Goal: Contribute content: Add original content to the website for others to see

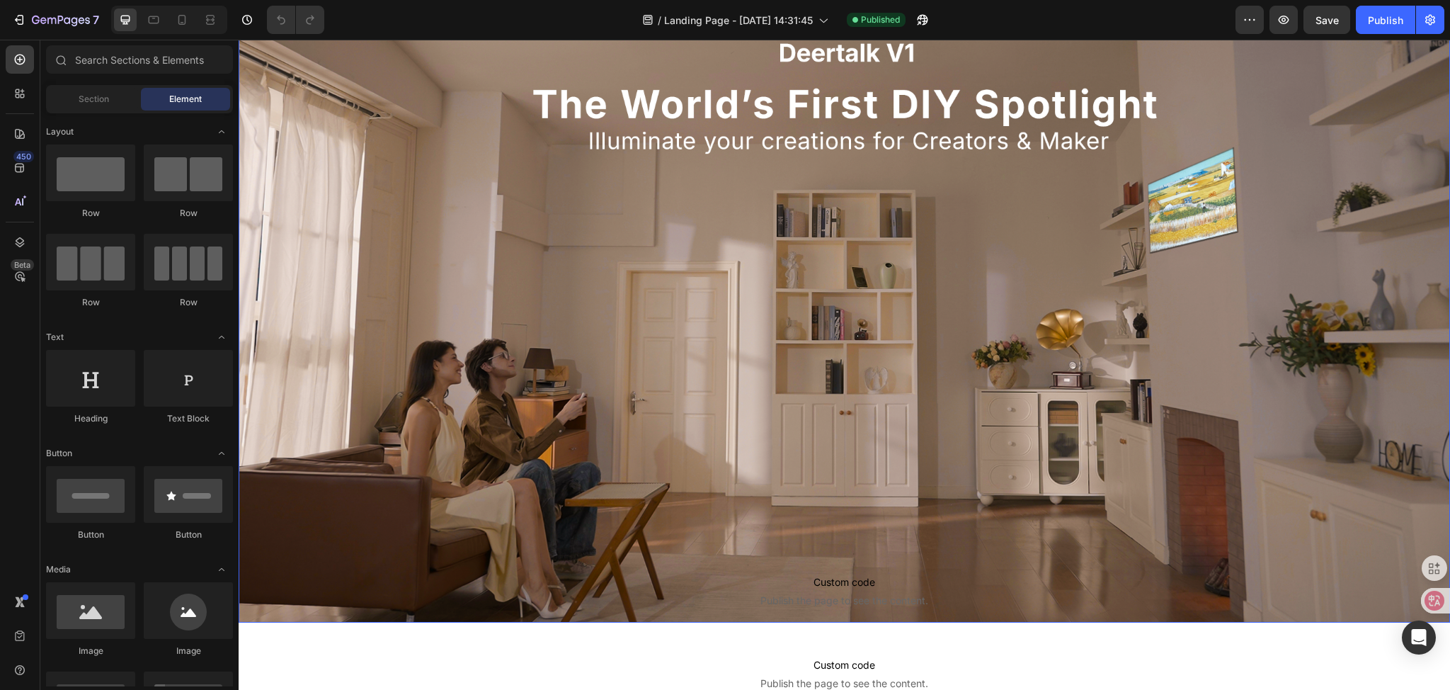
scroll to position [354, 0]
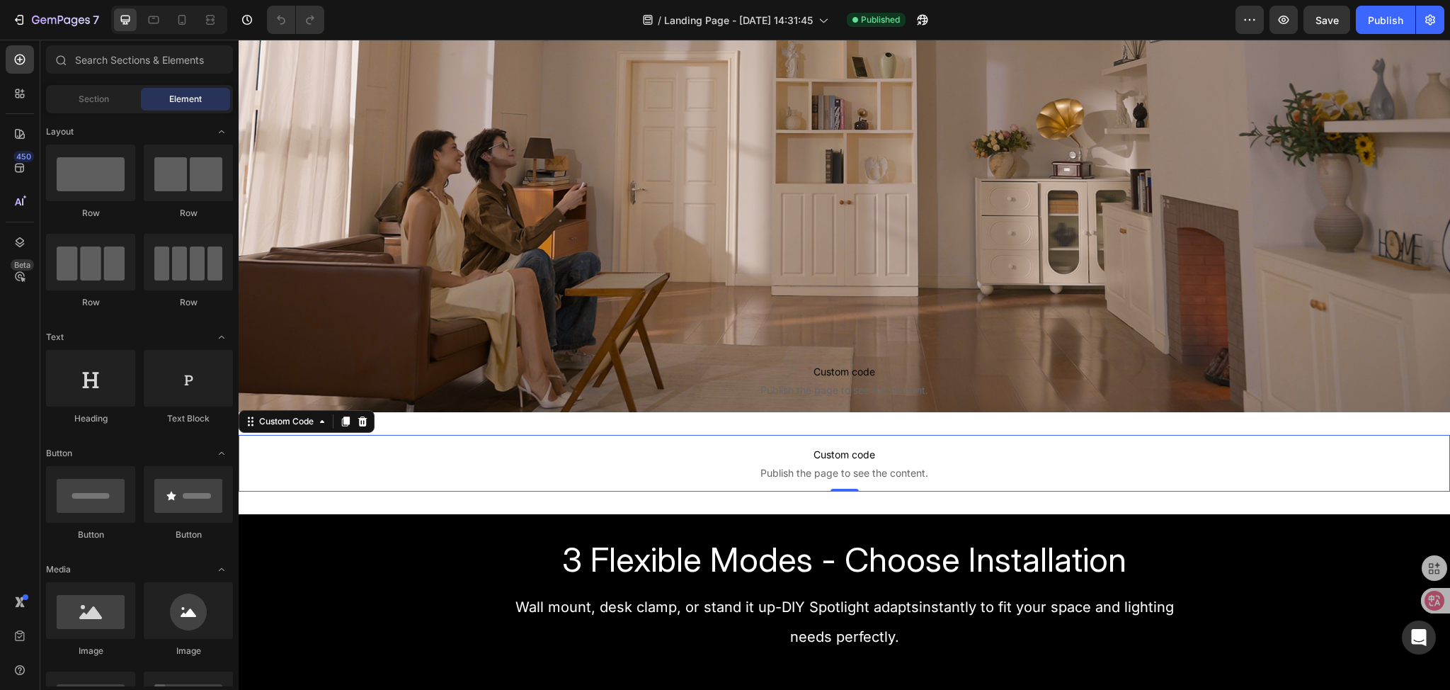
click at [757, 452] on span "Custom code" at bounding box center [844, 454] width 1211 height 17
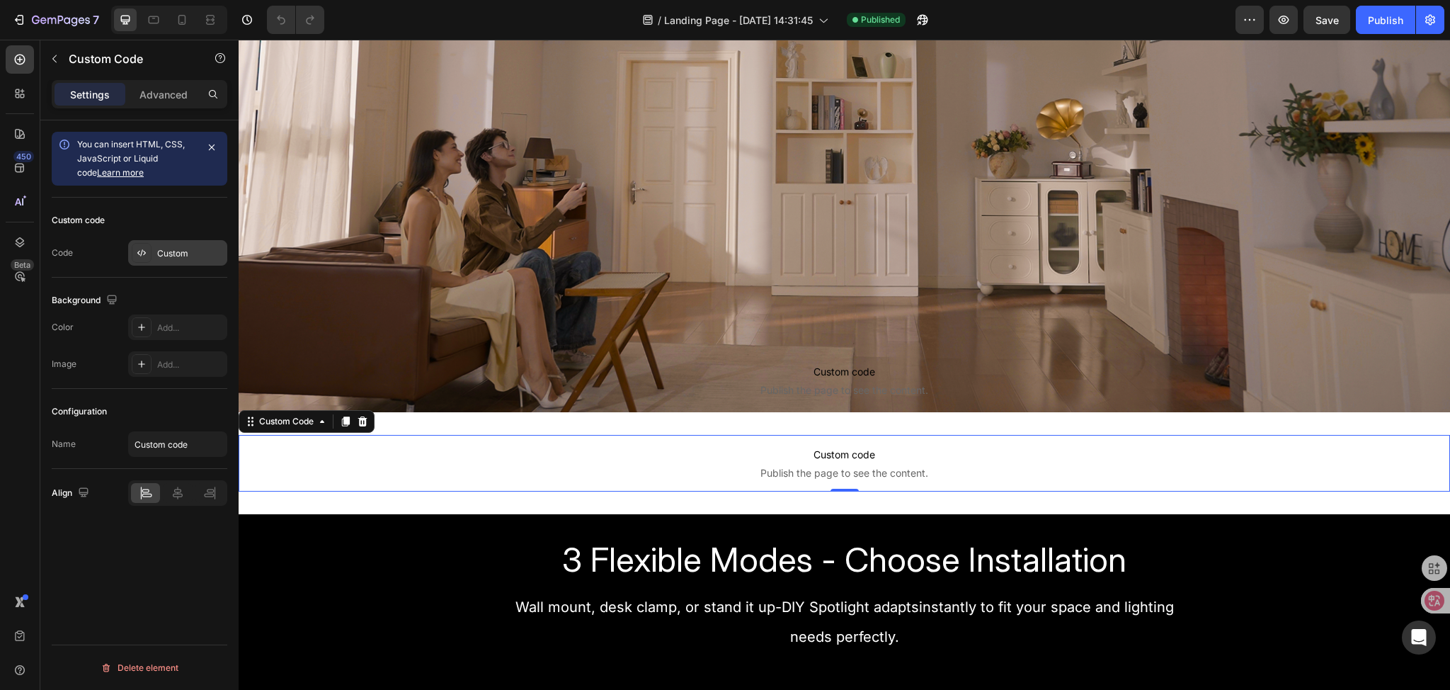
click at [179, 261] on div "Custom" at bounding box center [177, 252] width 99 height 25
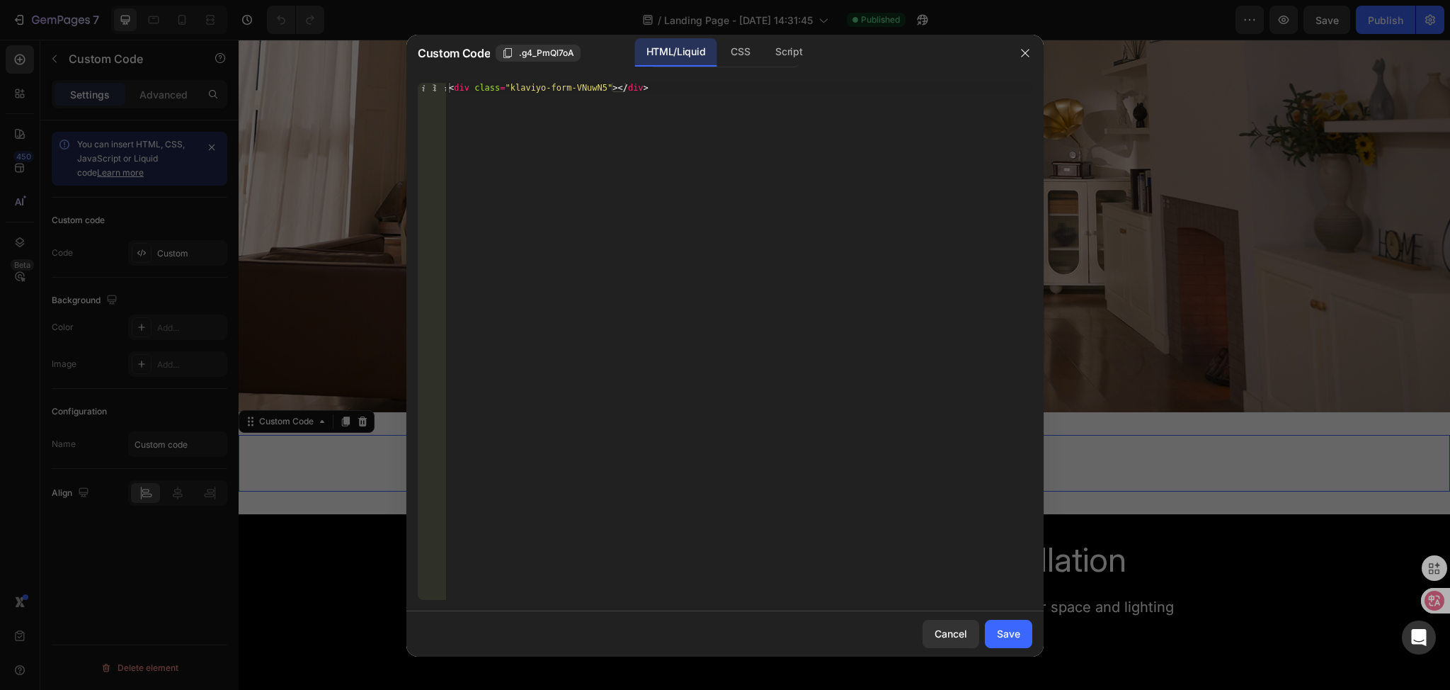
type textarea "<div class="klaviyo-form-VNuwN5"></div>"
click at [643, 88] on div "< div class = "klaviyo-form-VNuwN5" > </ div >" at bounding box center [739, 351] width 586 height 537
paste textarea "<div class="klaviyo-form-VNuwN5"></div>"
drag, startPoint x: 649, startPoint y: 106, endPoint x: 287, endPoint y: 94, distance: 362.0
click at [287, 94] on div "Custom Code .g4_PmQl7oA HTML/Liquid CSS Script <div class="klaviyo-form-VNuwN5"…" at bounding box center [725, 345] width 1450 height 690
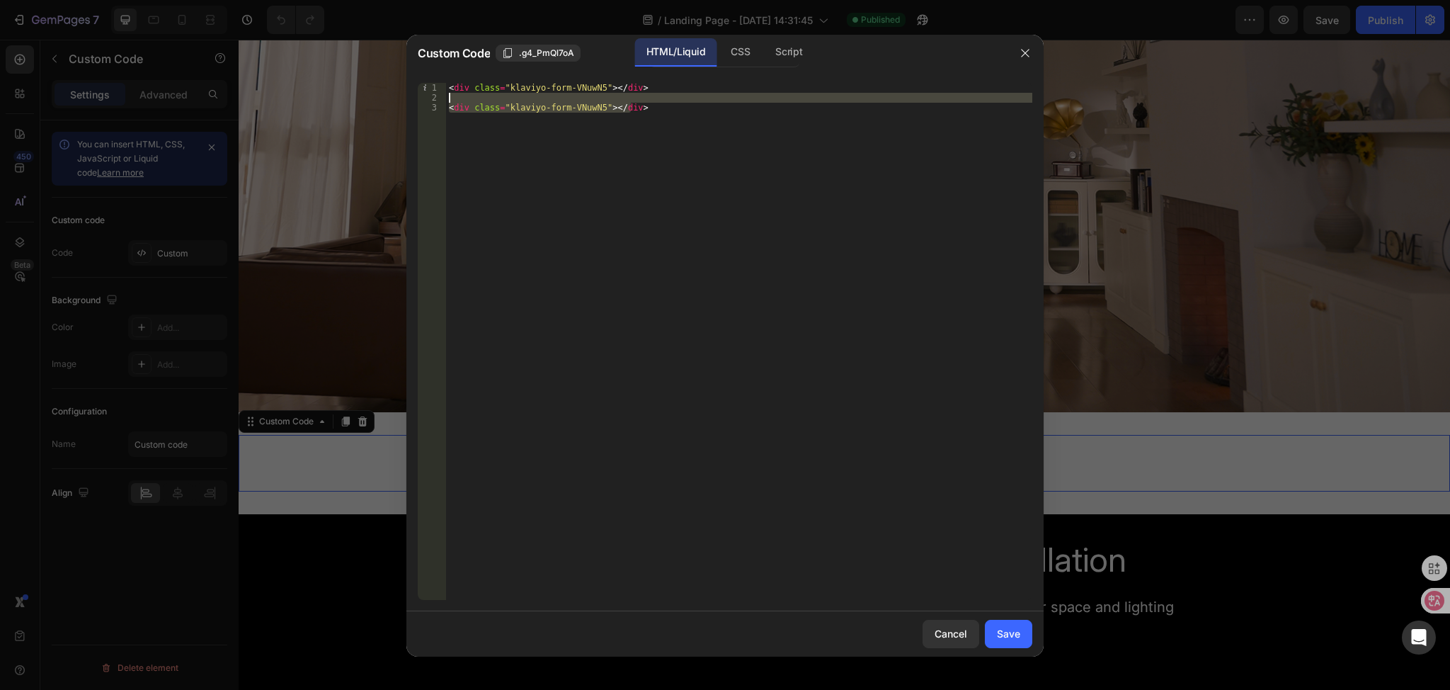
type textarea "<div class="klaviyo-form-VNuwN5"></div>"
click at [1005, 639] on div "Save" at bounding box center [1008, 633] width 23 height 15
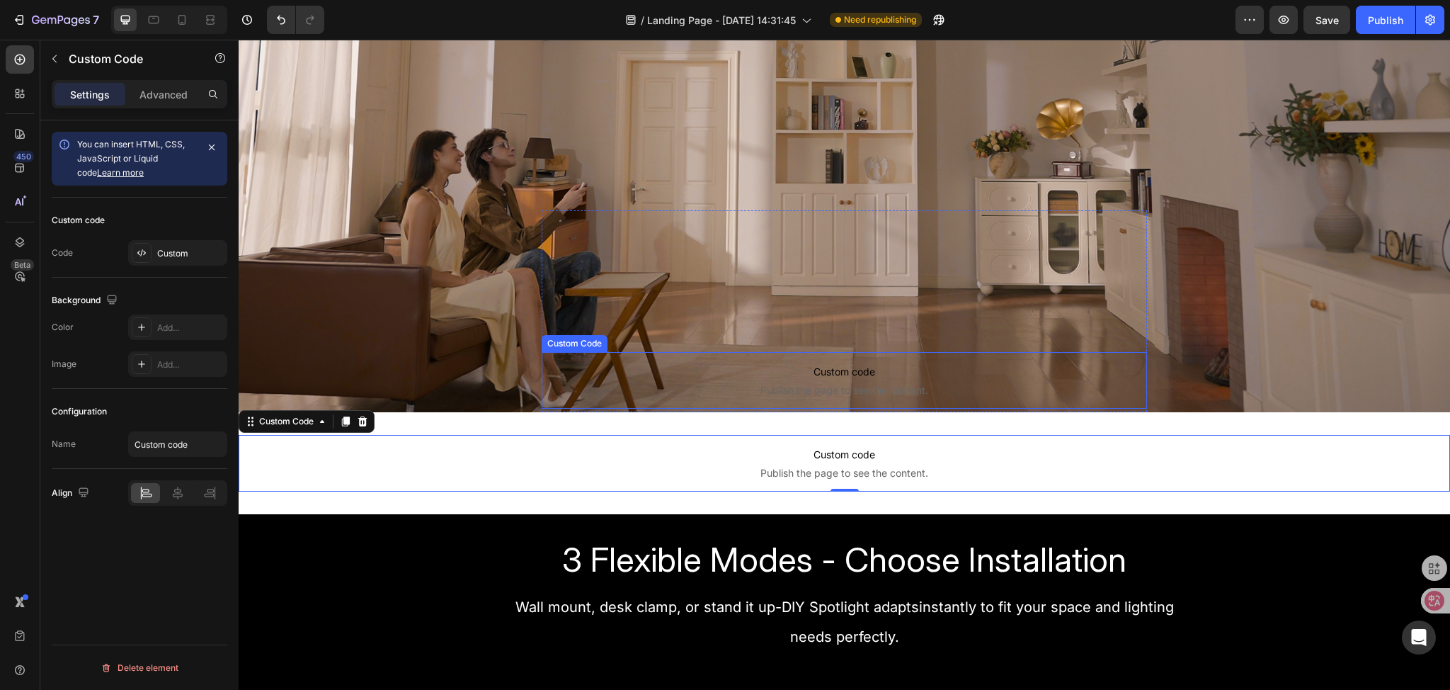
click at [808, 377] on span "Custom code" at bounding box center [845, 371] width 606 height 17
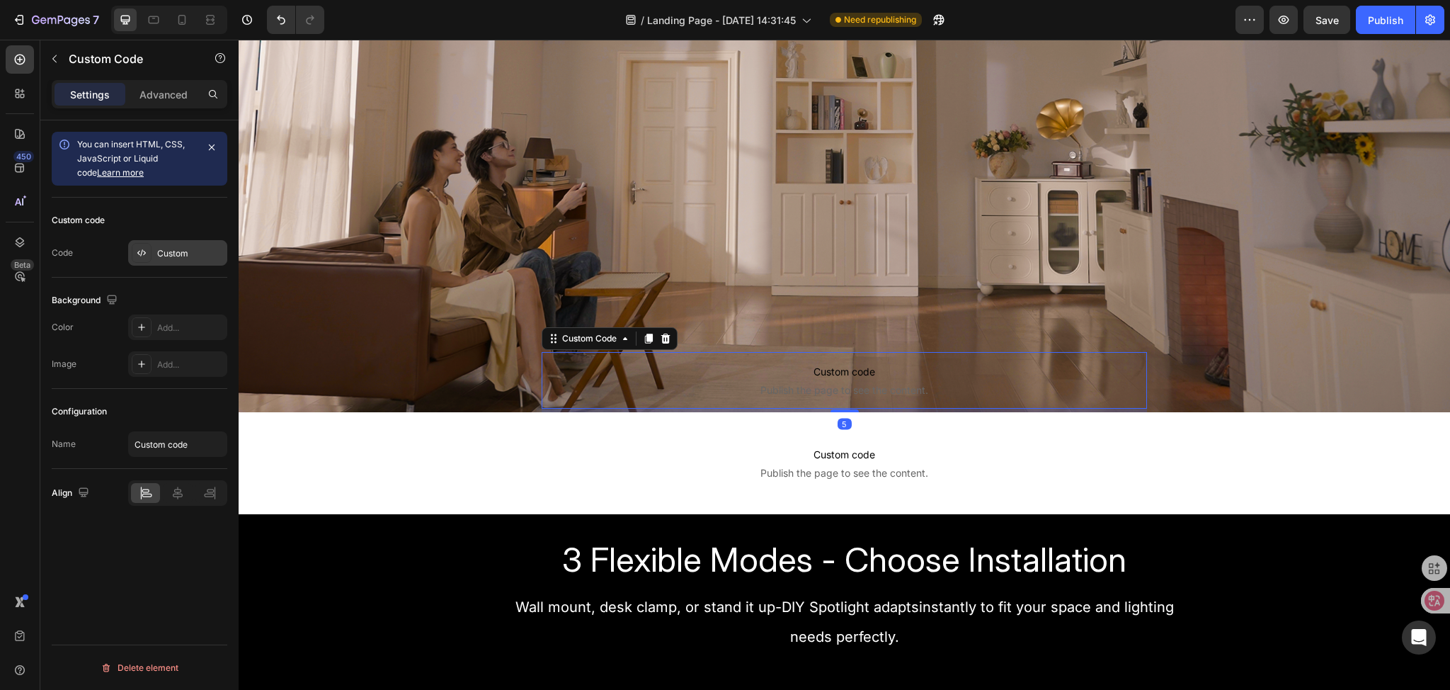
click at [186, 252] on div "Custom" at bounding box center [190, 253] width 67 height 13
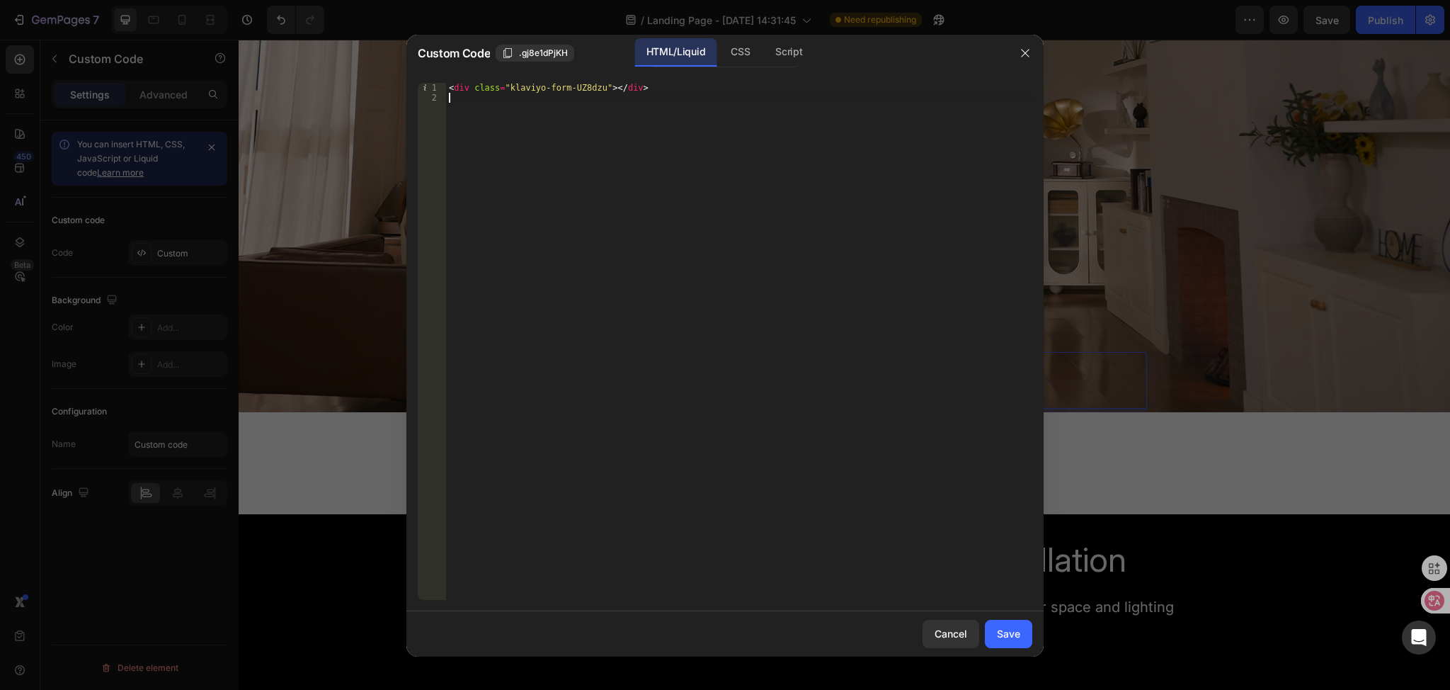
click at [646, 93] on div "< div class = "klaviyo-form-UZ8dzu" > </ div >" at bounding box center [739, 351] width 586 height 537
drag, startPoint x: 654, startPoint y: 86, endPoint x: 164, endPoint y: 79, distance: 490.0
click at [164, 79] on div "Custom Code .gj8e1dPjKH HTML/Liquid CSS Script 1 2 < div class = "klaviyo-form-…" at bounding box center [725, 345] width 1450 height 690
type textarea "<div class="klaviyo-form-UZ8dzu"></div>"
paste textarea "<div class="klaviyo-form-VNuwN5"></div>"
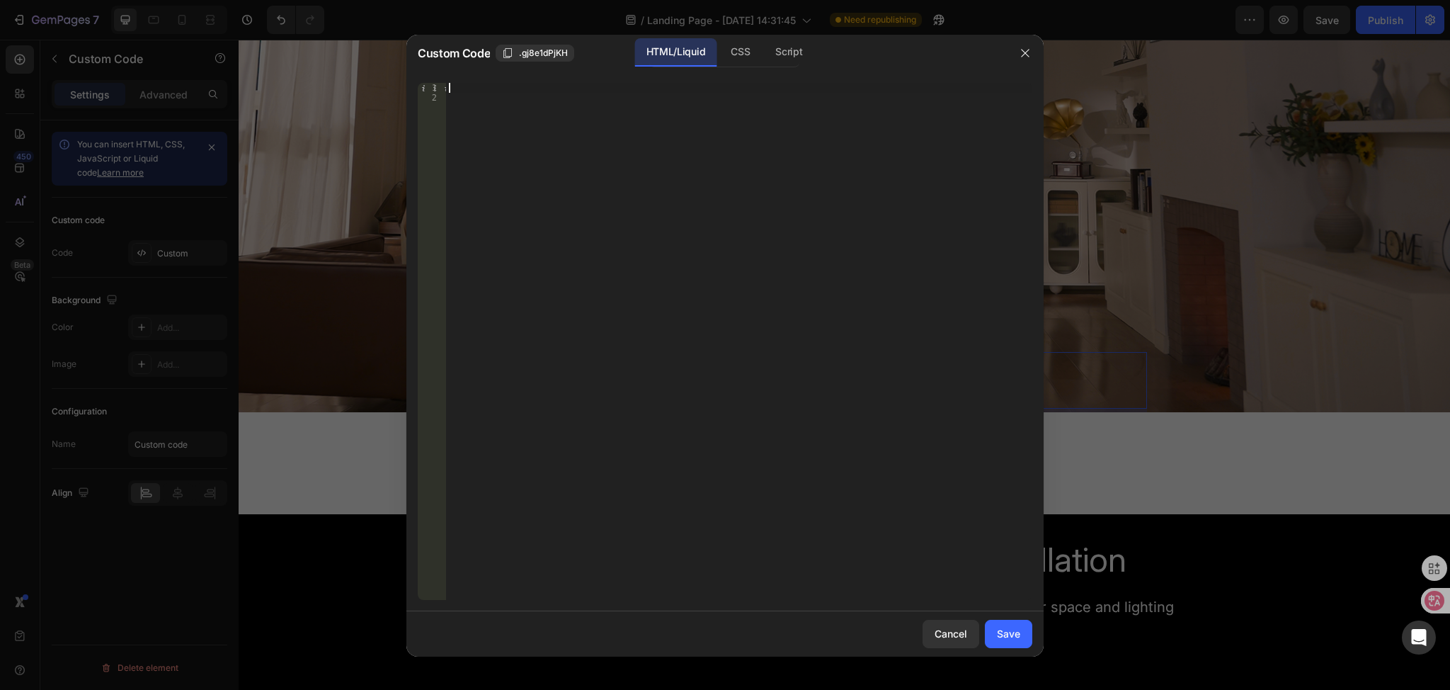
type textarea "<div class="klaviyo-form-VNuwN5"></div>"
click at [1015, 637] on div "Save" at bounding box center [1008, 633] width 23 height 15
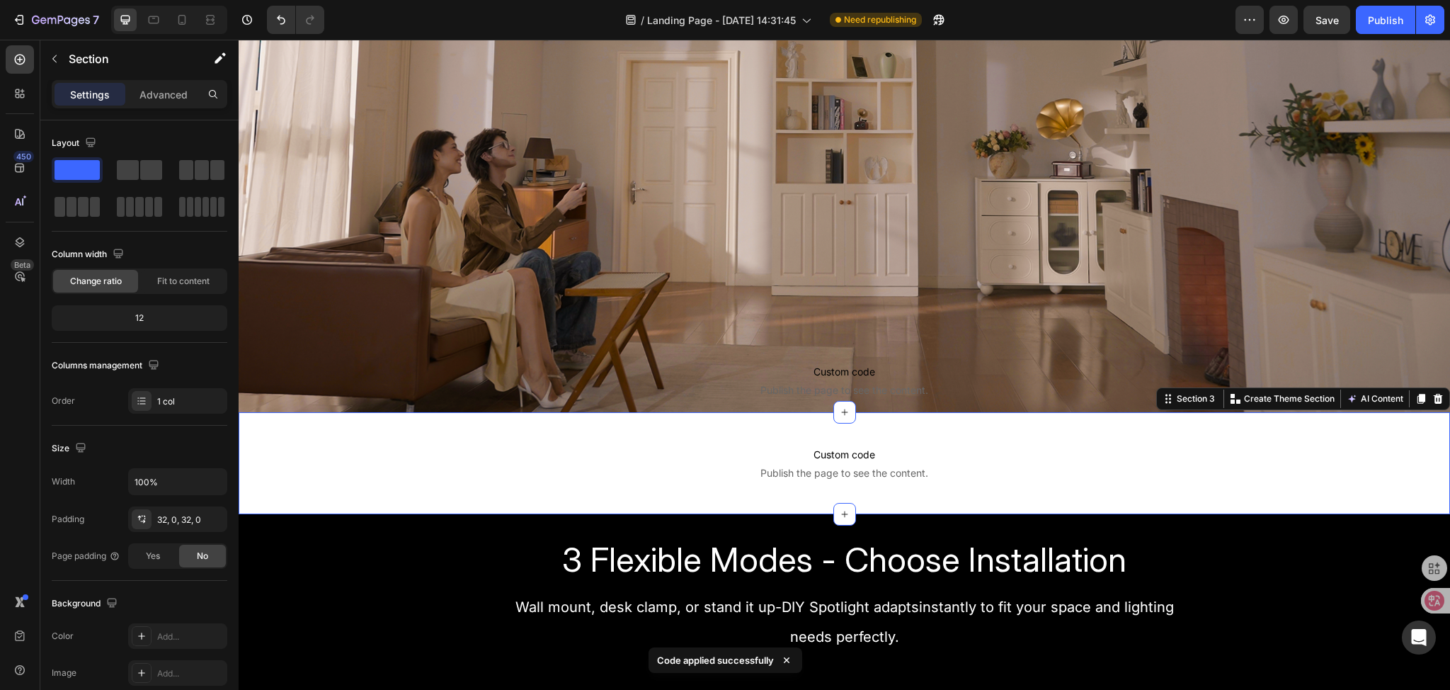
click at [535, 431] on div "Custom code Publish the page to see the content. Custom Code Section 3 You can …" at bounding box center [844, 463] width 1211 height 102
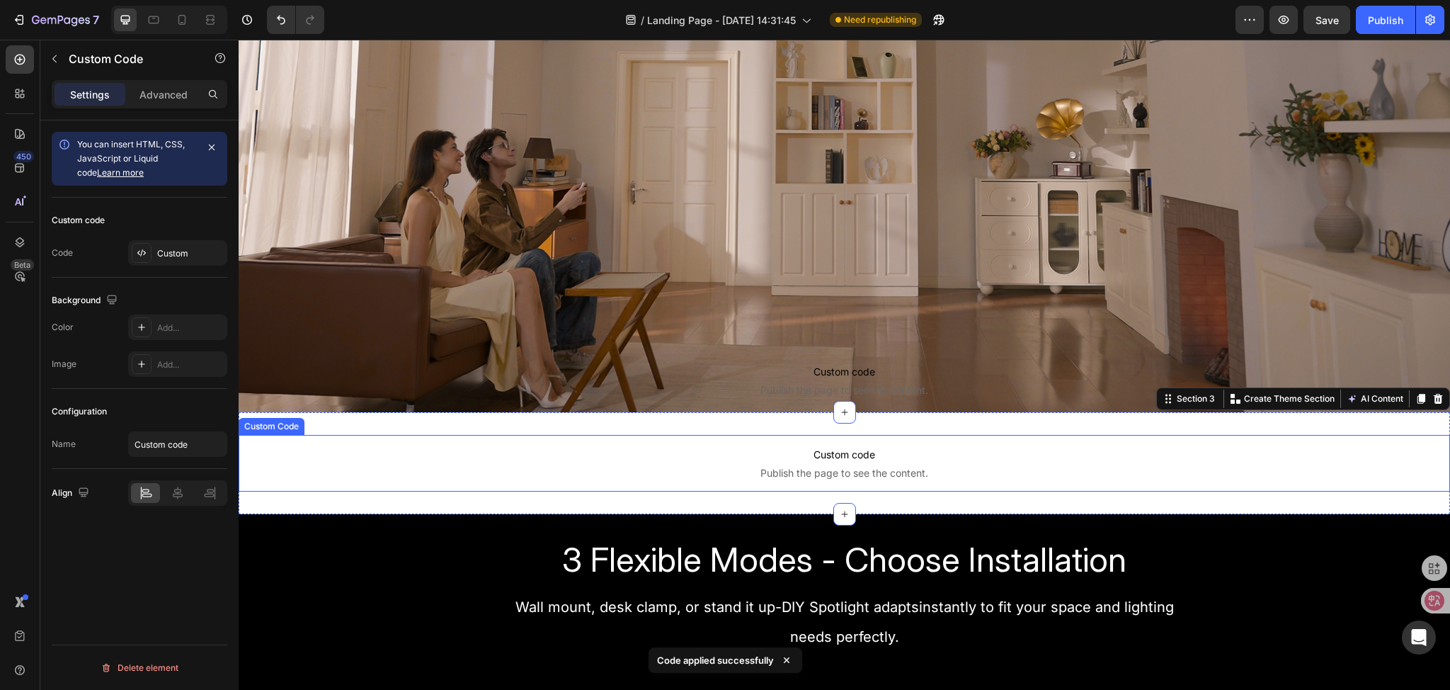
click at [767, 460] on span "Custom code" at bounding box center [844, 454] width 1211 height 17
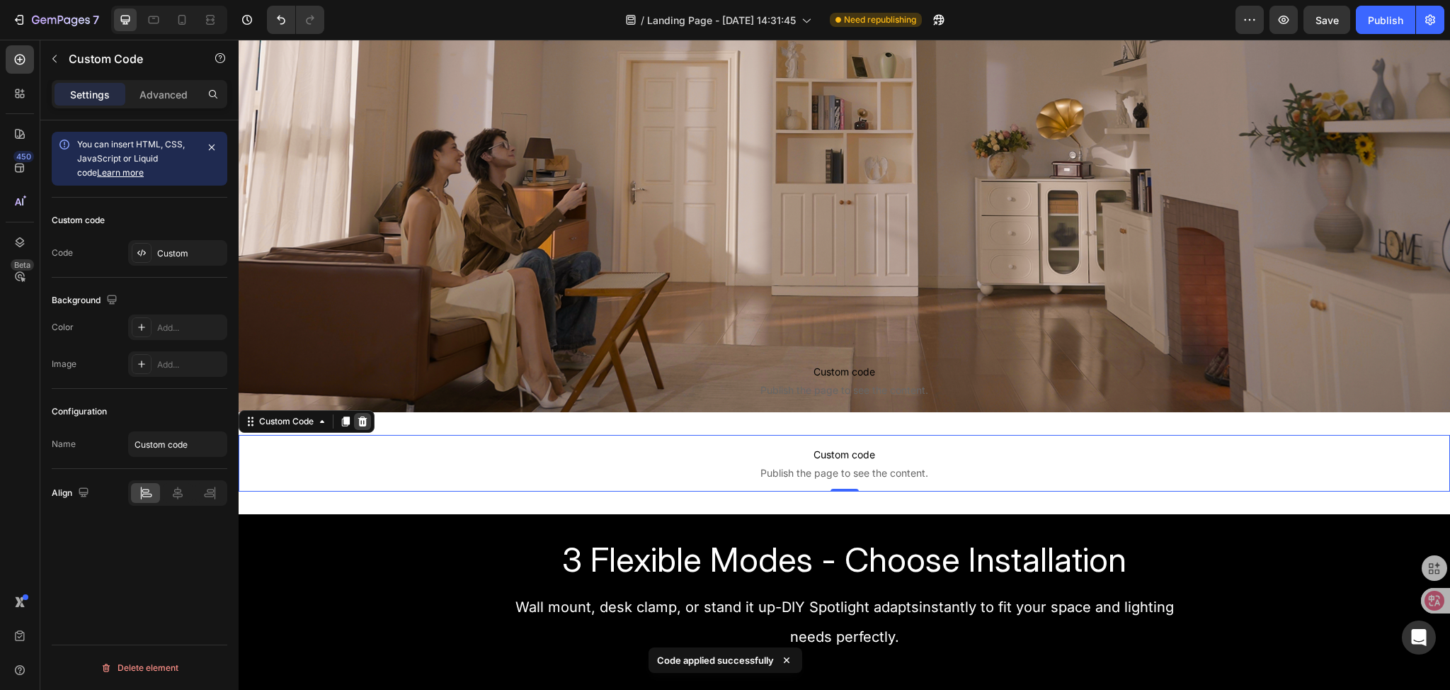
click at [365, 426] on icon at bounding box center [362, 421] width 11 height 11
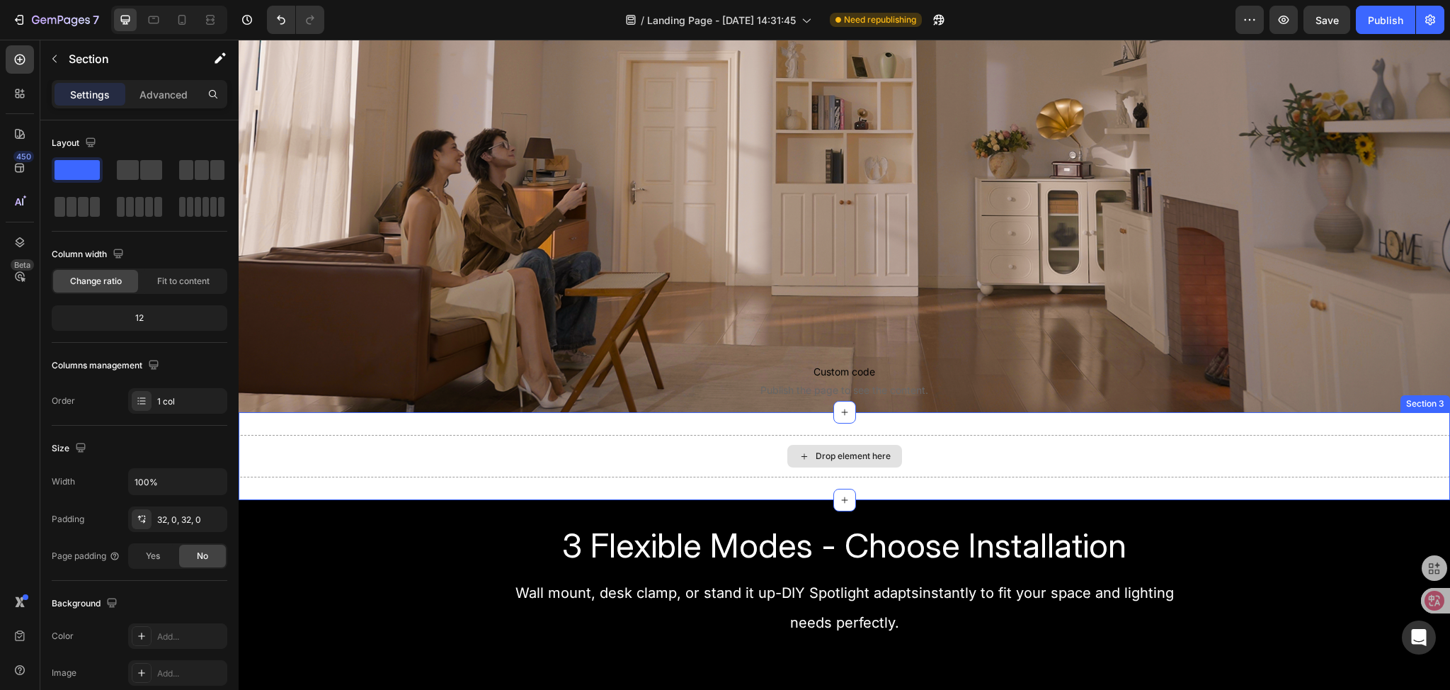
click at [742, 459] on div "Drop element here" at bounding box center [844, 456] width 1211 height 42
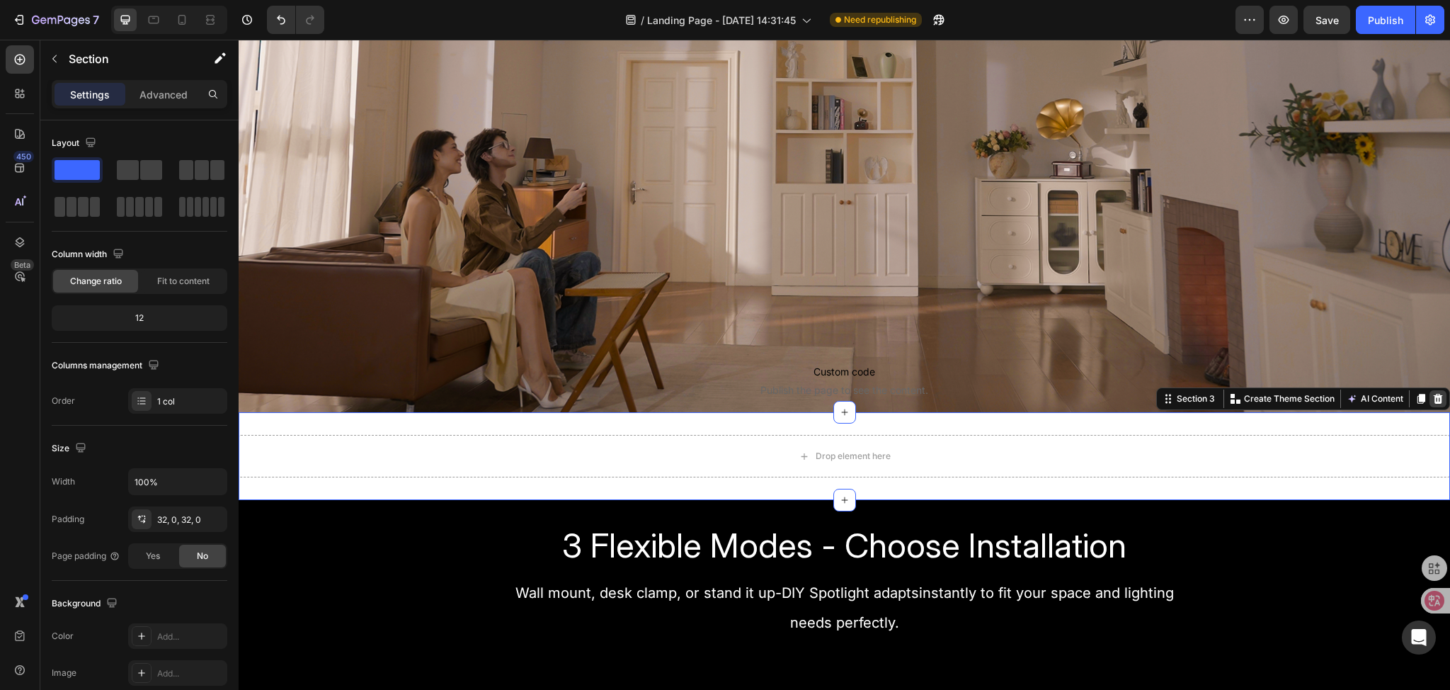
click at [1432, 398] on icon at bounding box center [1437, 398] width 11 height 11
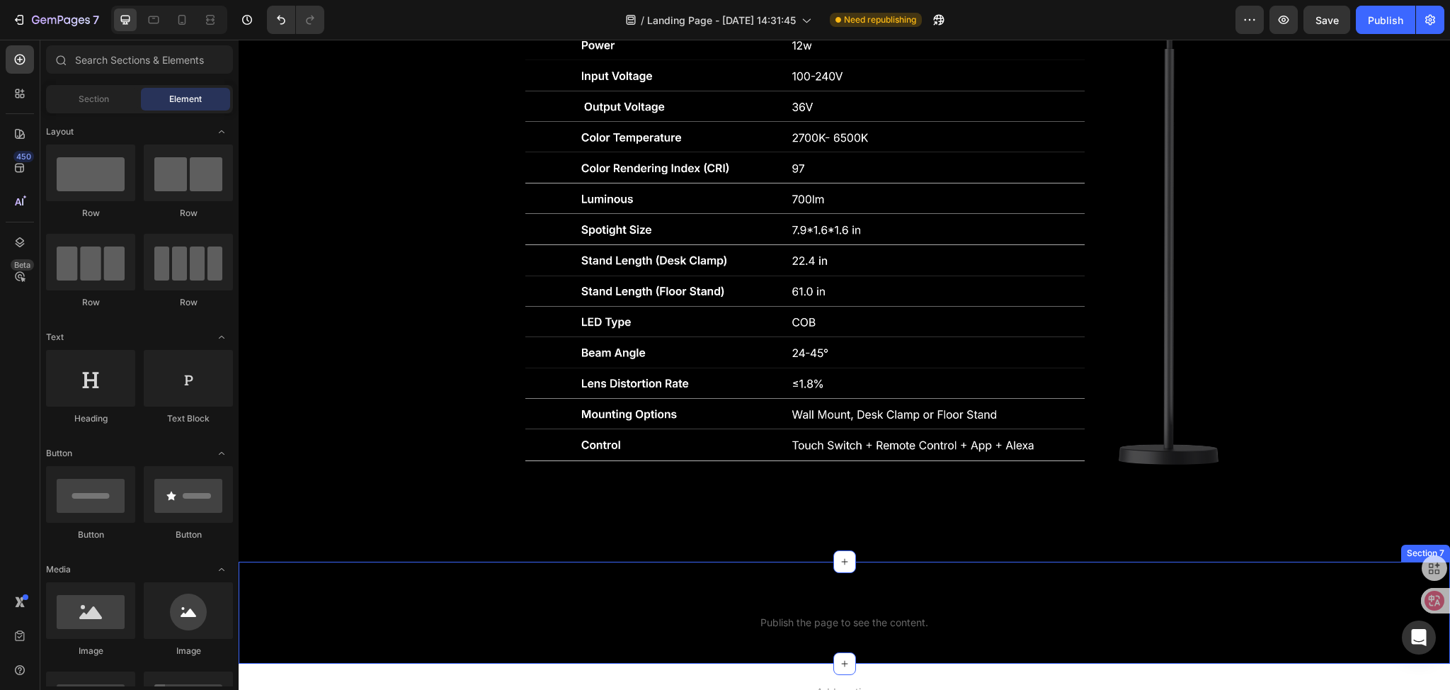
scroll to position [4313, 0]
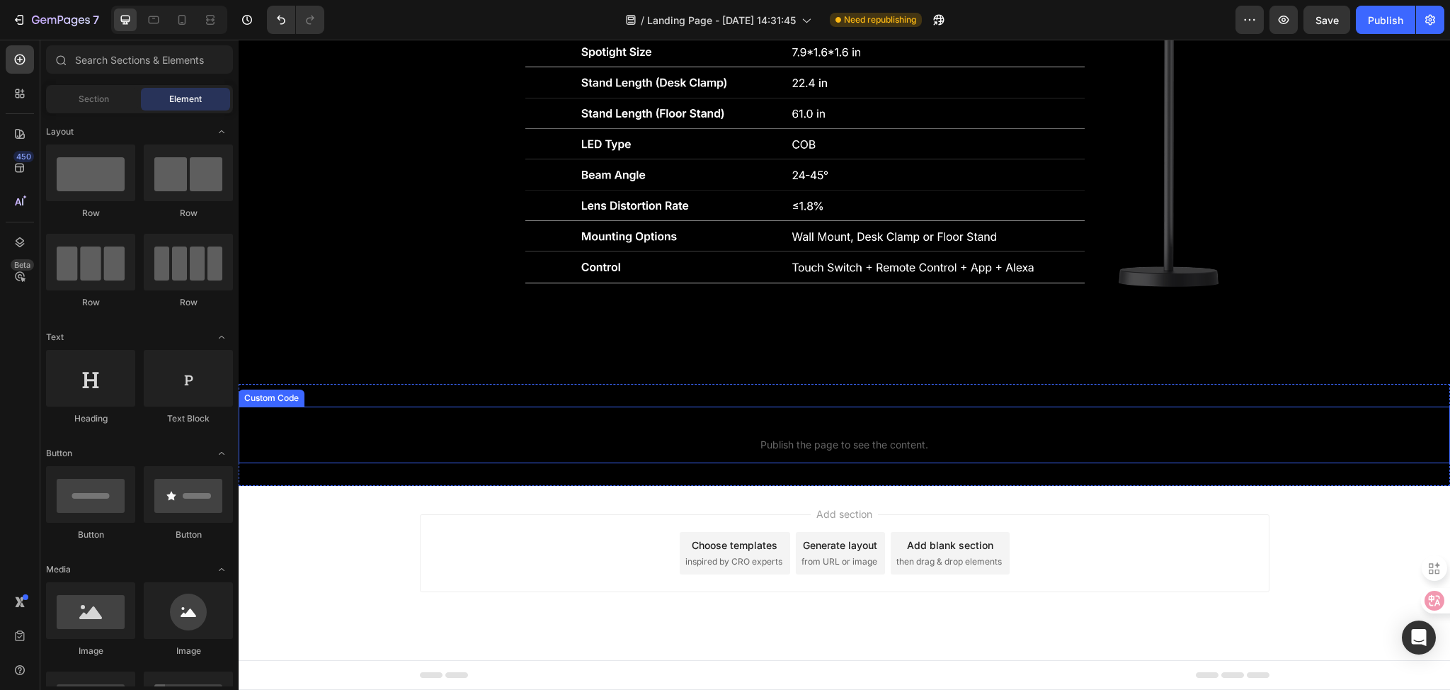
click at [848, 444] on span "Publish the page to see the content." at bounding box center [844, 445] width 1211 height 14
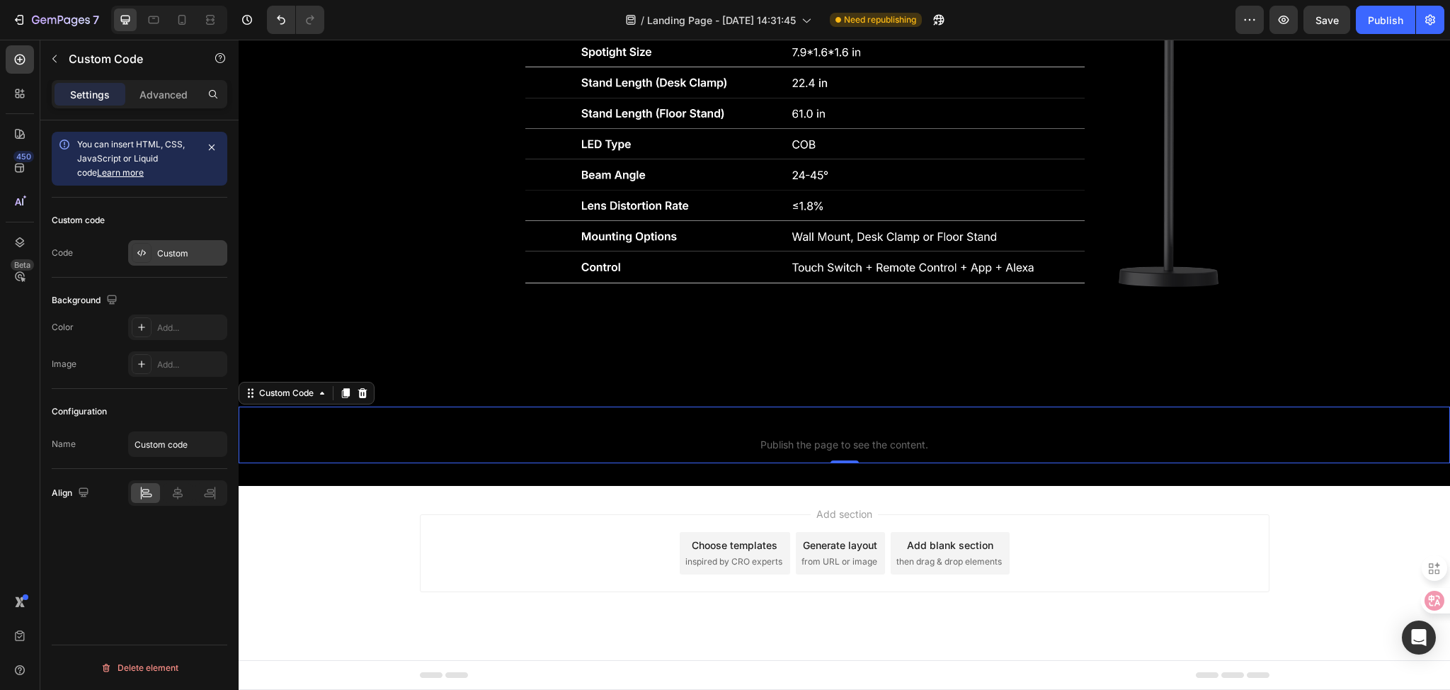
click at [169, 257] on div "Custom" at bounding box center [190, 253] width 67 height 13
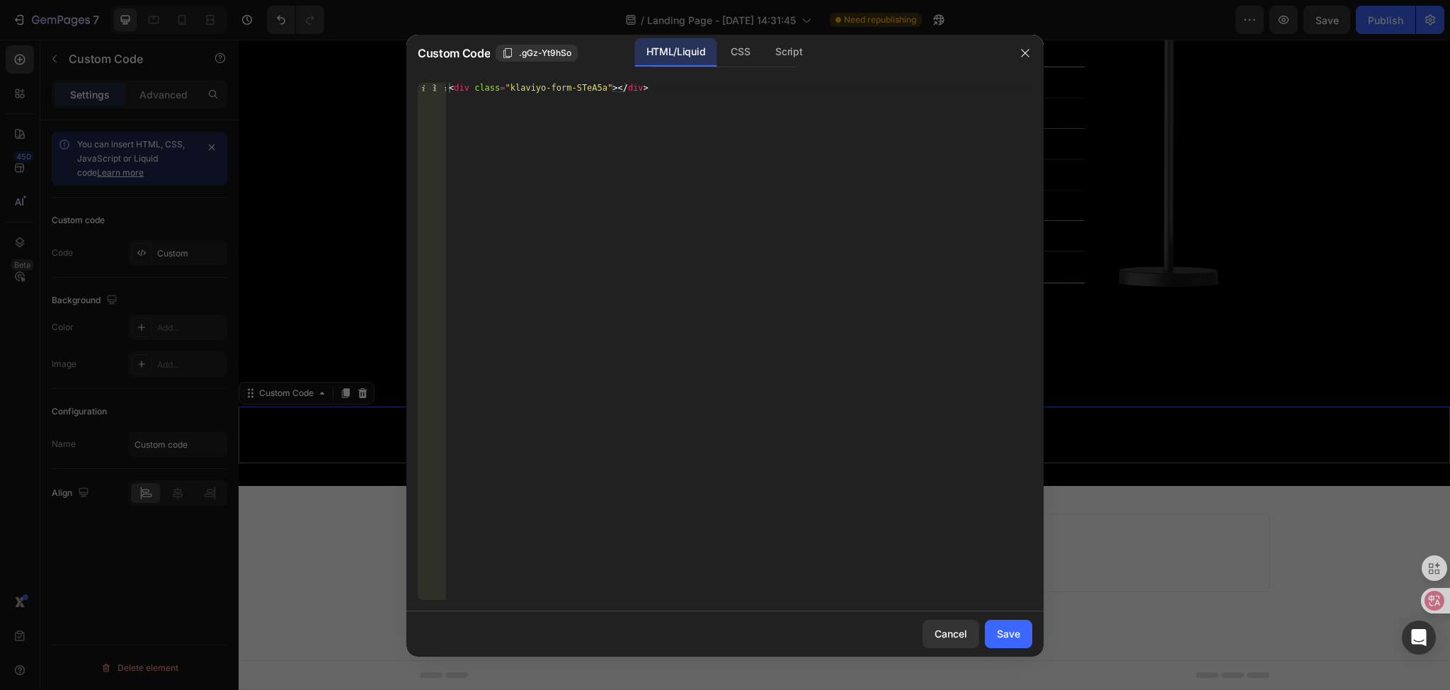
type textarea "<div class="klaviyo-form-STeA5a"></div>"
drag, startPoint x: 645, startPoint y: 91, endPoint x: 164, endPoint y: 83, distance: 480.8
click at [164, 83] on div "Custom Code .gGz-Yt9hSo HTML/Liquid CSS Script <div class="klaviyo-form-STeA5a"…" at bounding box center [725, 345] width 1450 height 690
paste textarea "<div class="klaviyo-form-VNuwN5"></div>"
type textarea "<div class="klaviyo-form-VNuwN5"></div>"
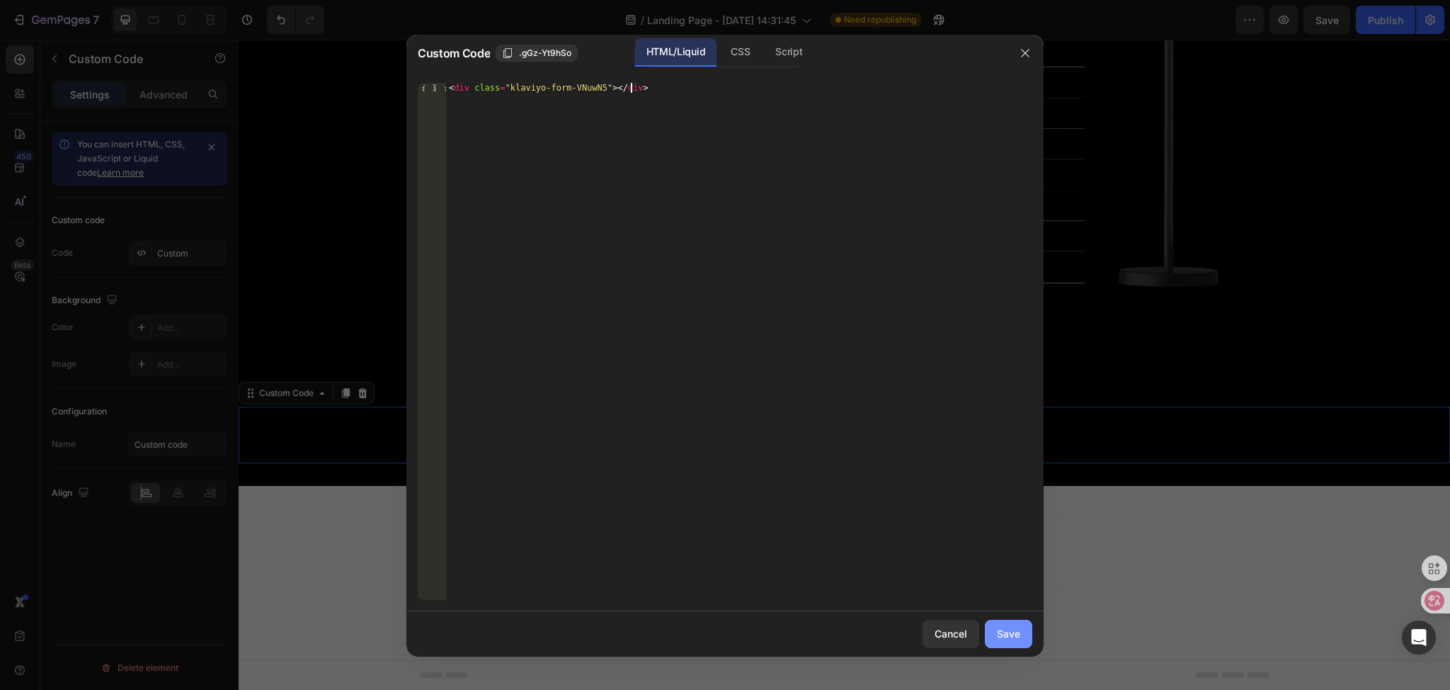
click at [1008, 632] on div "Save" at bounding box center [1008, 633] width 23 height 15
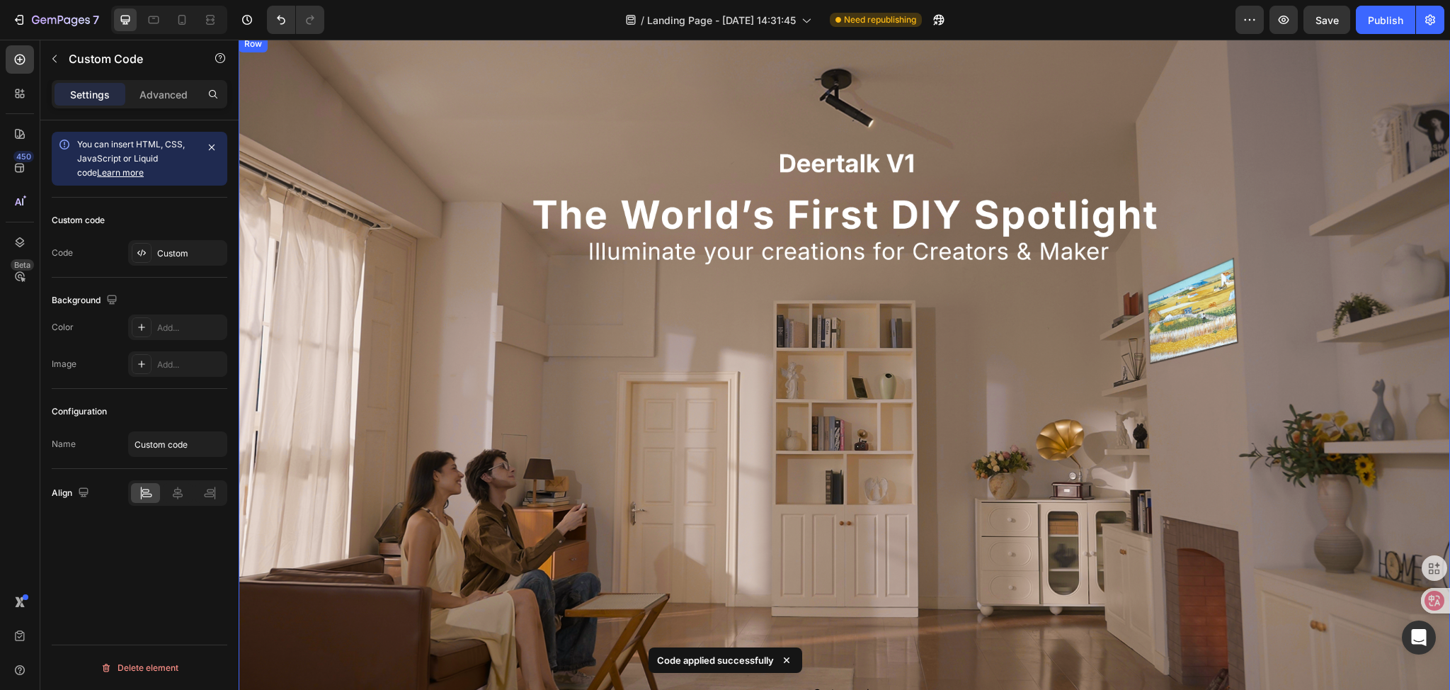
scroll to position [0, 0]
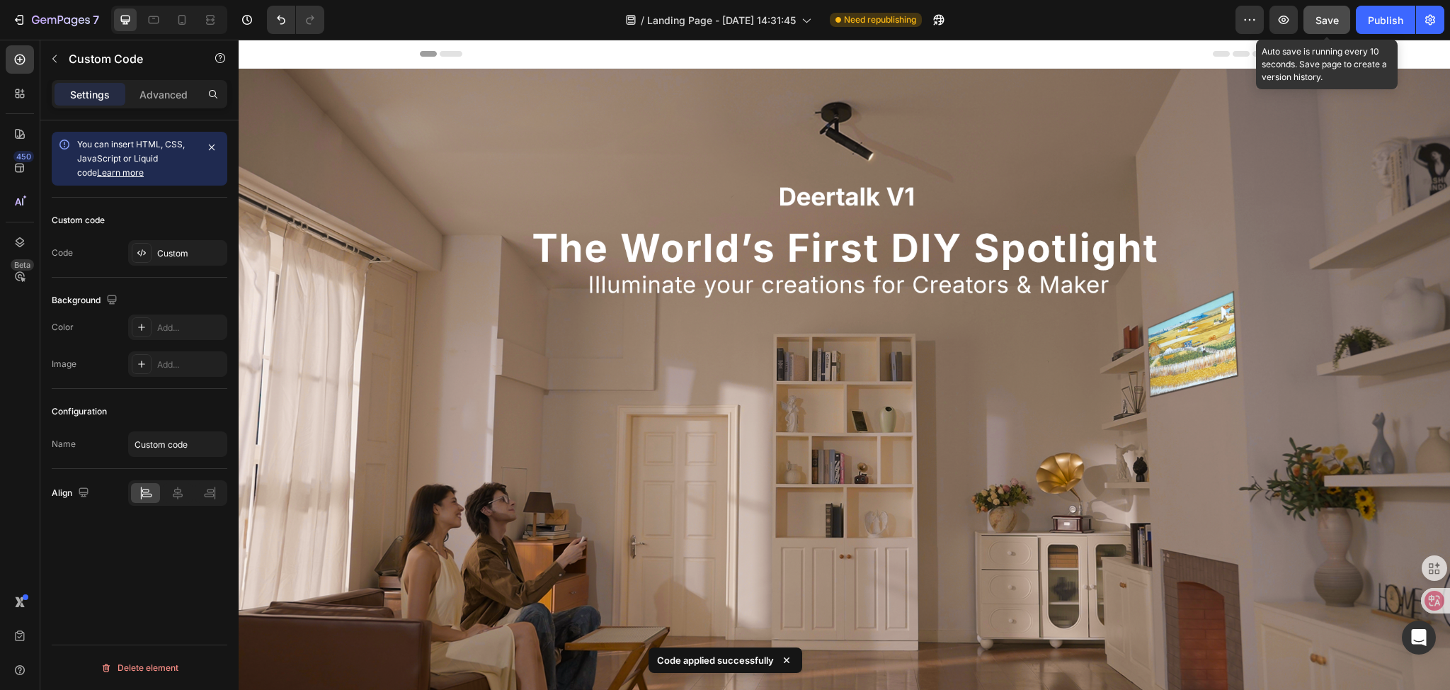
click at [1321, 14] on span "Save" at bounding box center [1327, 20] width 23 height 12
click at [1380, 25] on div "Publish" at bounding box center [1385, 20] width 35 height 15
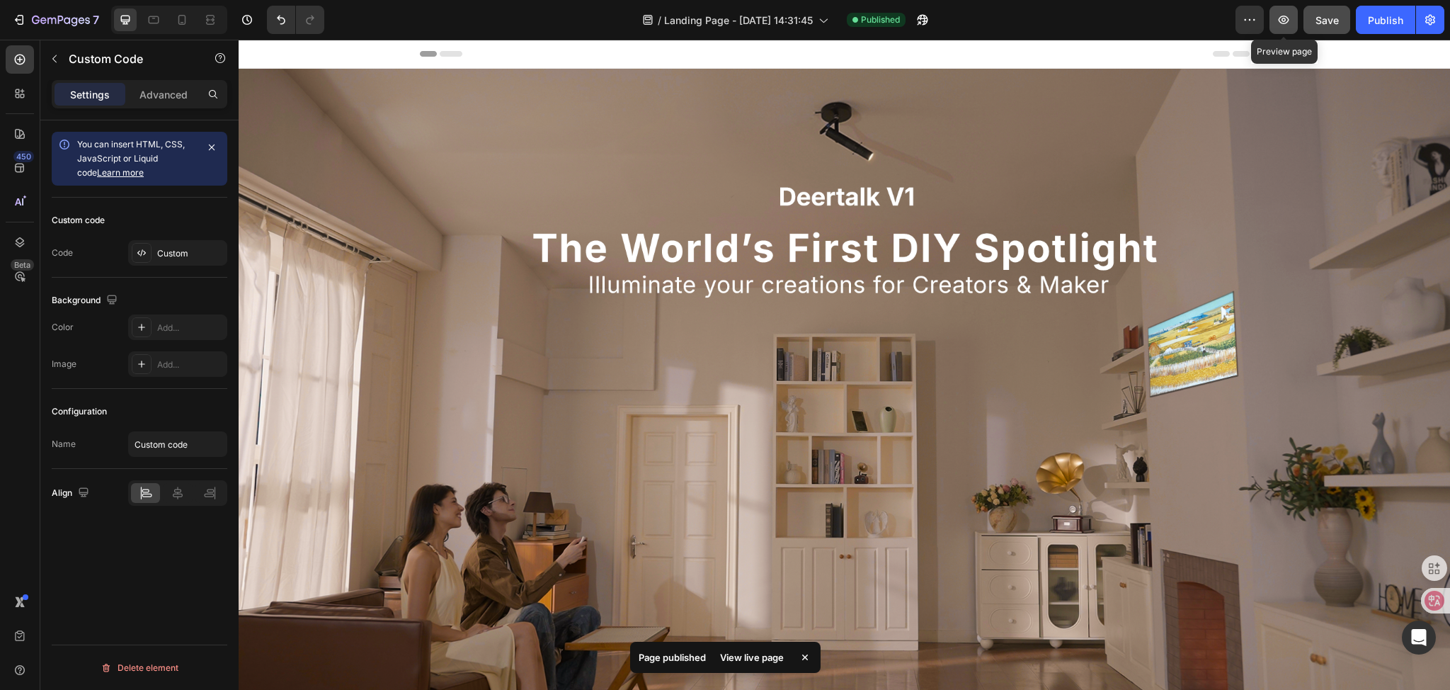
click at [1288, 21] on icon "button" at bounding box center [1284, 20] width 14 height 14
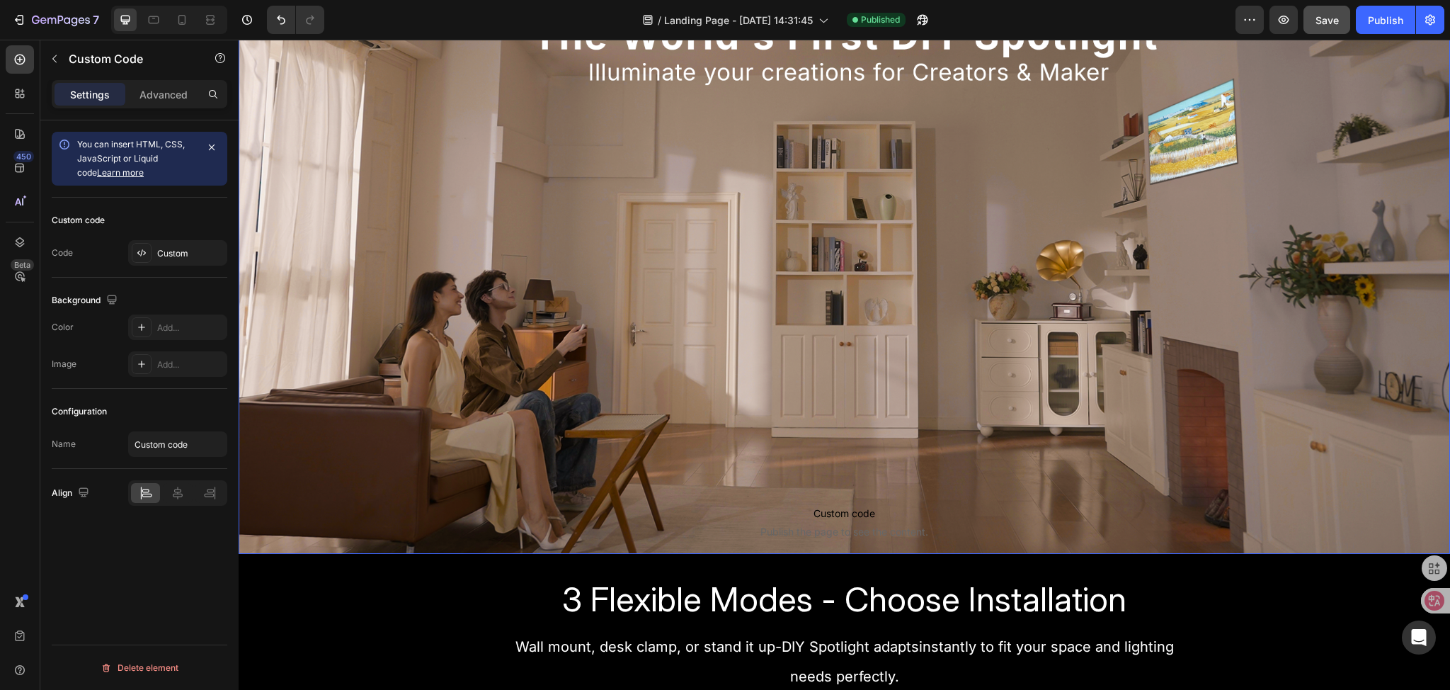
scroll to position [496, 0]
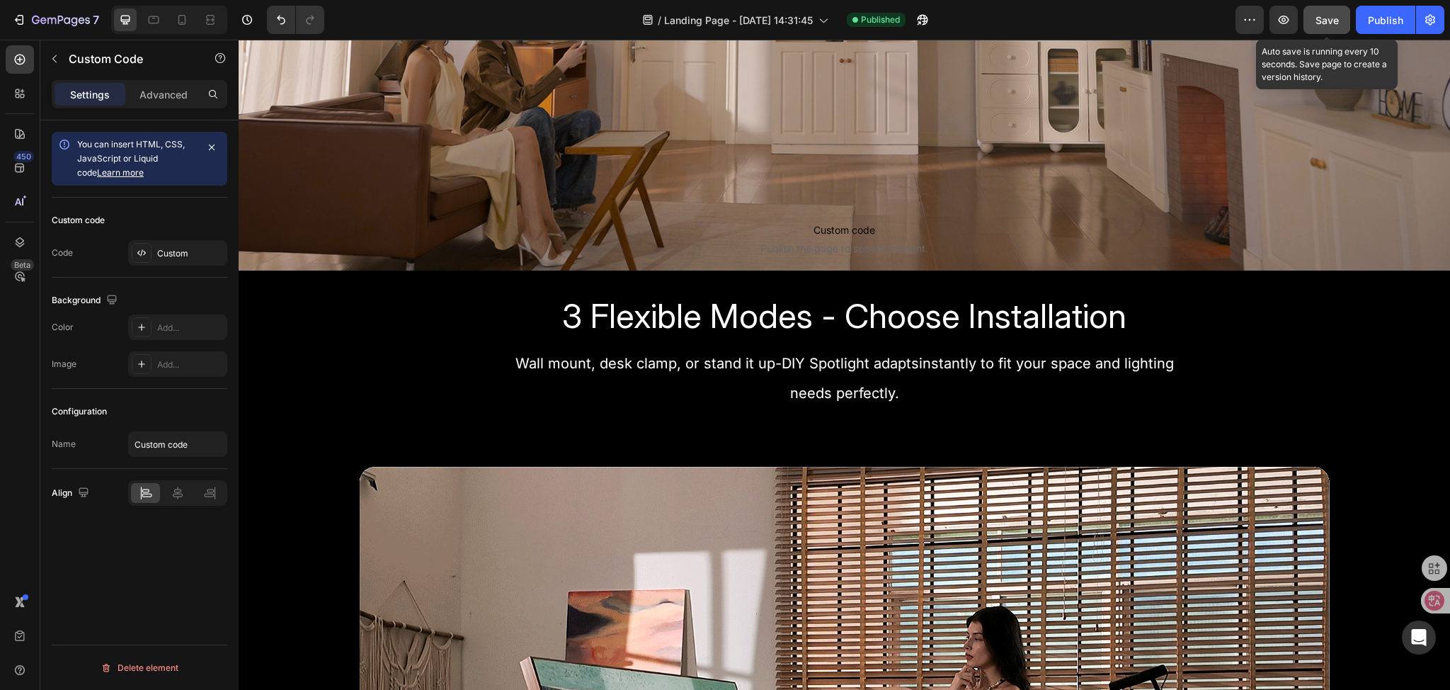
click at [1325, 15] on span "Save" at bounding box center [1327, 20] width 23 height 12
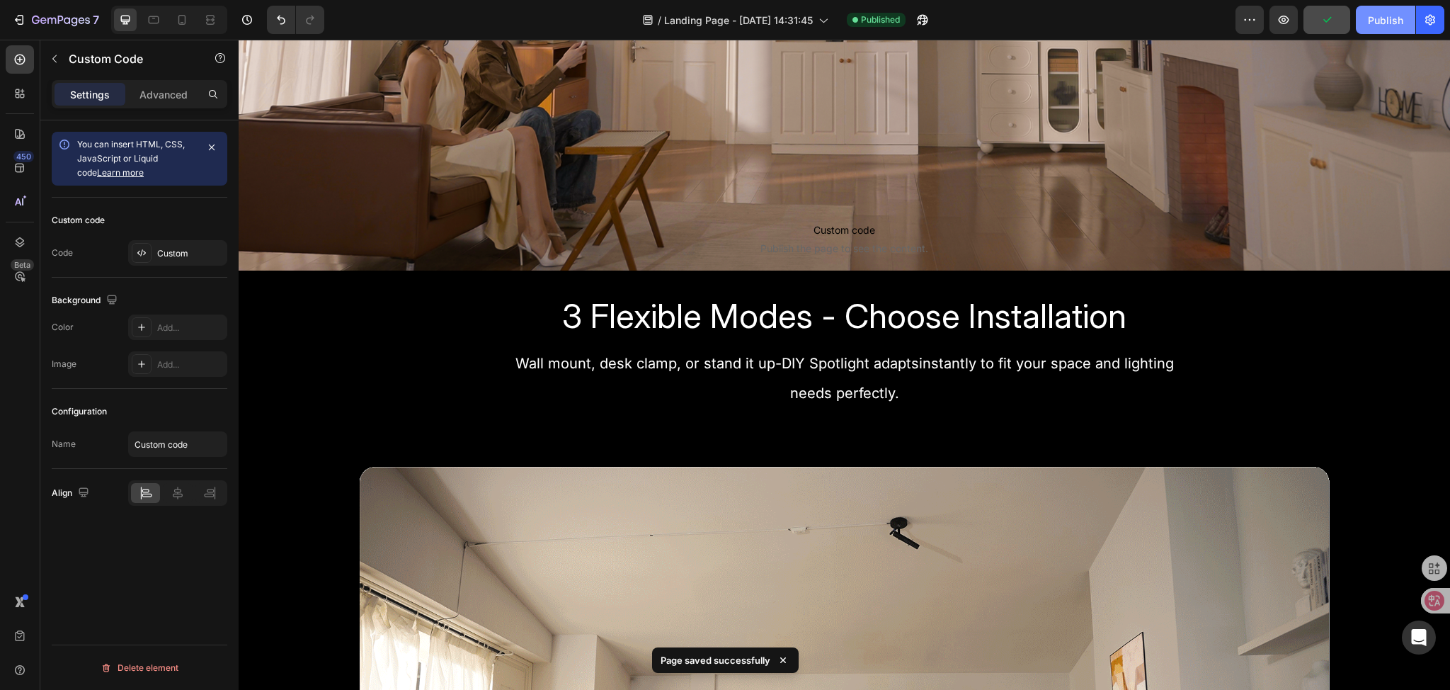
click at [1381, 26] on div "Publish" at bounding box center [1385, 20] width 35 height 15
